Goal: Find specific page/section: Find specific page/section

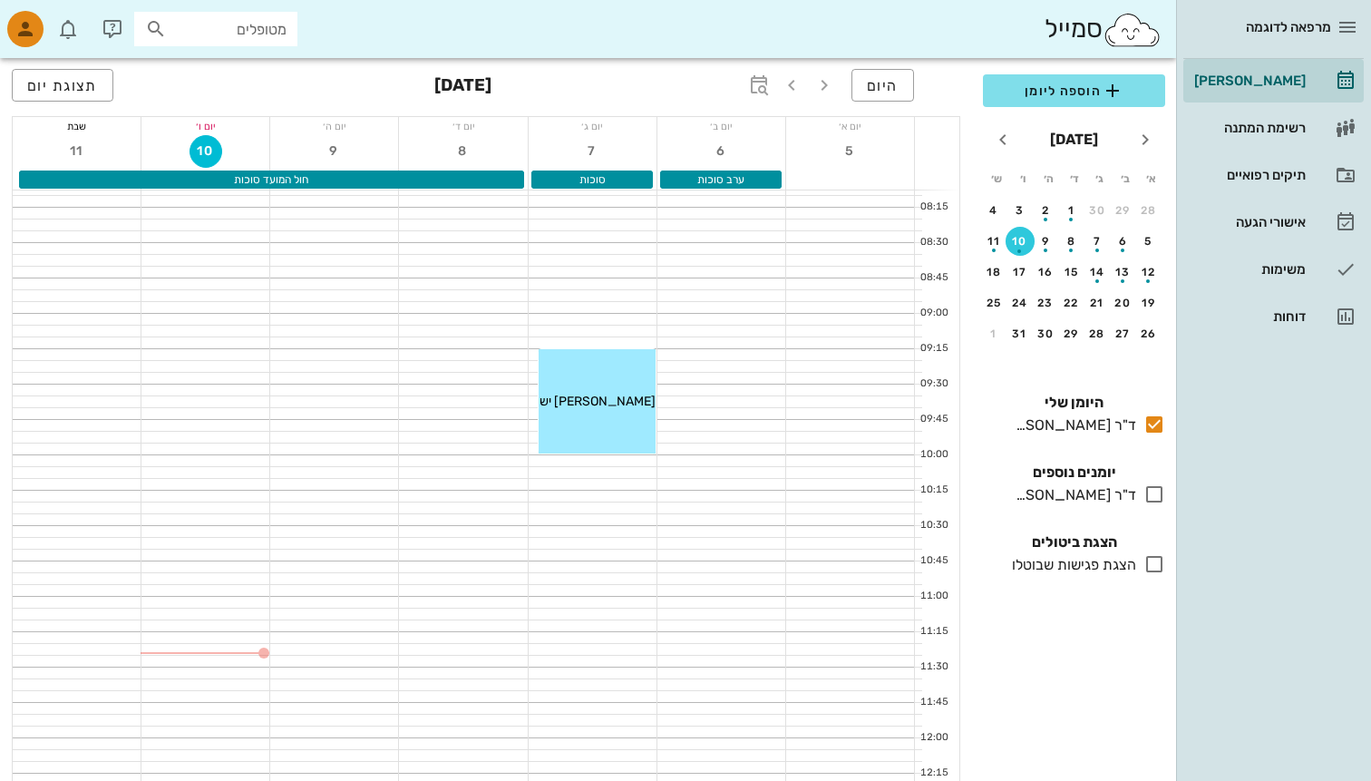
click at [248, 44] on div "מטופלים" at bounding box center [215, 29] width 163 height 34
type input "2"
click at [360, 114] on div "היום אוקטובר 2025 תצוגת יום" at bounding box center [486, 87] width 949 height 58
click at [876, 92] on span "היום" at bounding box center [883, 85] width 32 height 17
